Goal: Find specific page/section

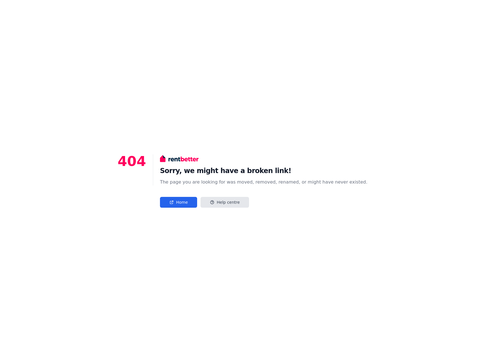
click at [192, 205] on link "Home" at bounding box center [178, 202] width 37 height 11
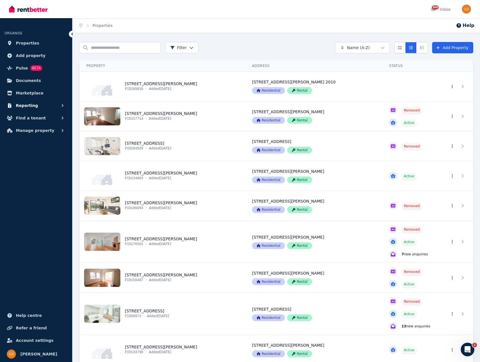
click at [26, 104] on span "Reporting" at bounding box center [27, 105] width 22 height 7
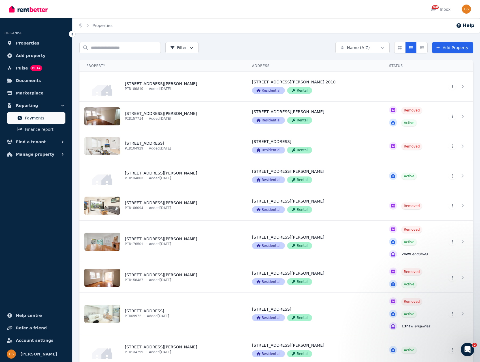
click at [32, 120] on span "Payments" at bounding box center [44, 118] width 38 height 7
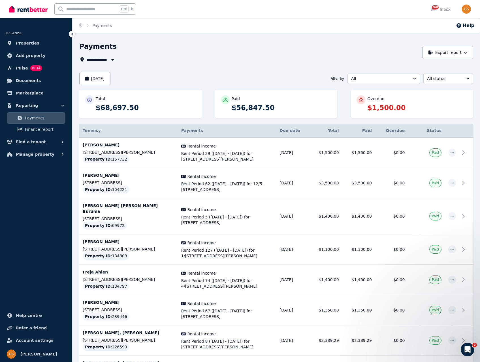
click at [328, 62] on div "**********" at bounding box center [249, 59] width 340 height 7
